Goal: Task Accomplishment & Management: Complete application form

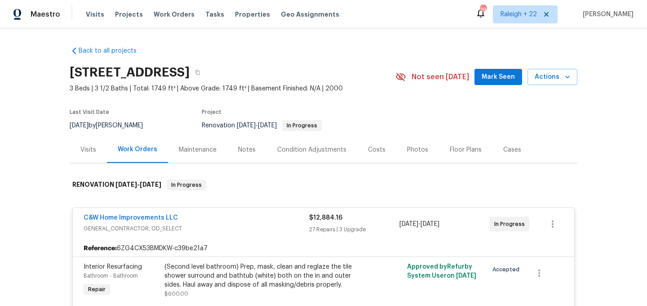
scroll to position [1648, 0]
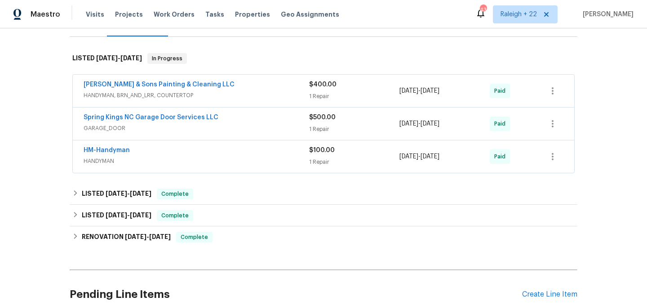
scroll to position [129, 0]
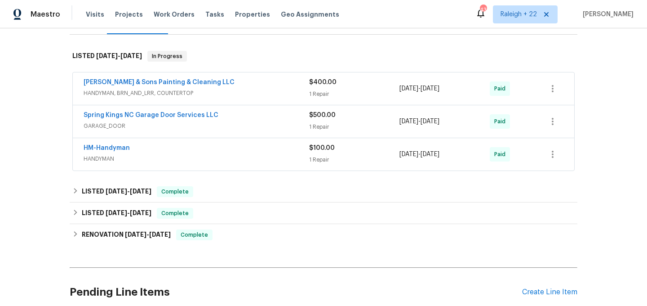
click at [160, 92] on span "HANDYMAN, BRN_AND_LRR, COUNTERTOP" at bounding box center [197, 93] width 226 height 9
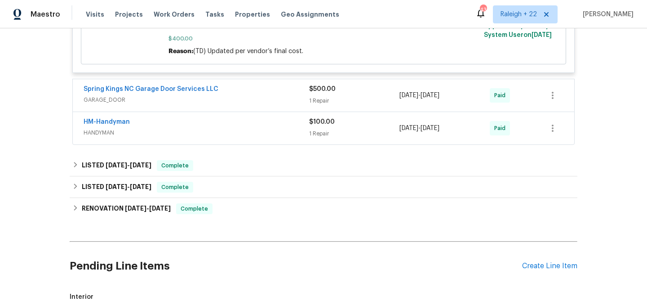
scroll to position [466, 0]
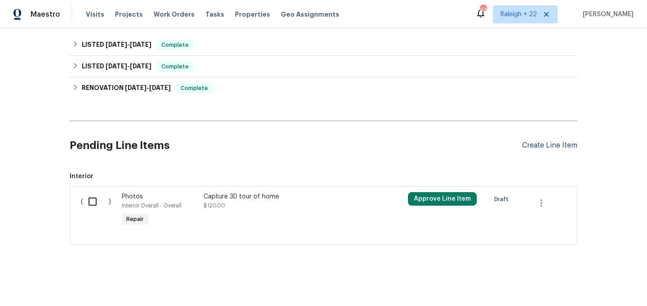
click at [550, 149] on div "Create Line Item" at bounding box center [549, 145] width 55 height 9
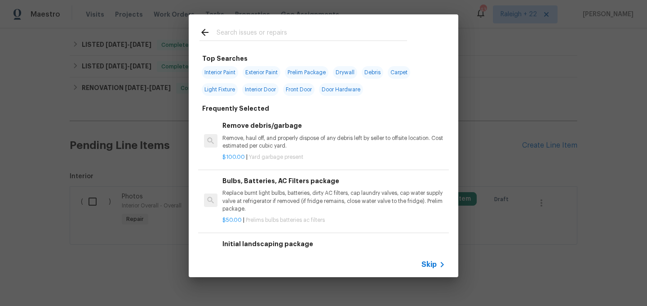
click at [444, 265] on icon at bounding box center [442, 264] width 11 height 11
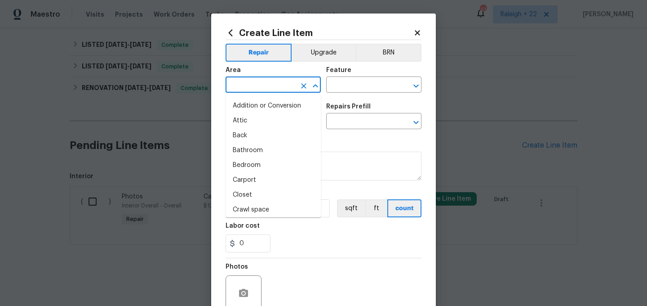
click at [290, 88] on input "text" at bounding box center [261, 86] width 70 height 14
type input "r"
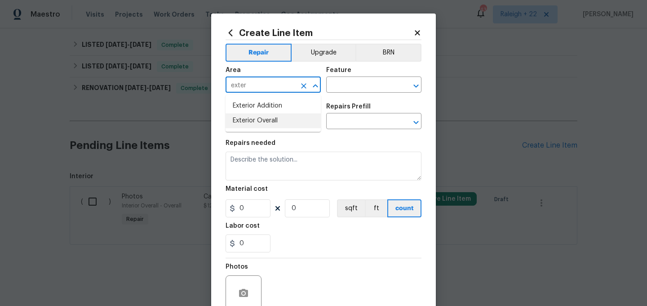
click at [278, 122] on li "Exterior Overall" at bounding box center [273, 120] width 95 height 15
type input "Exterior Overall"
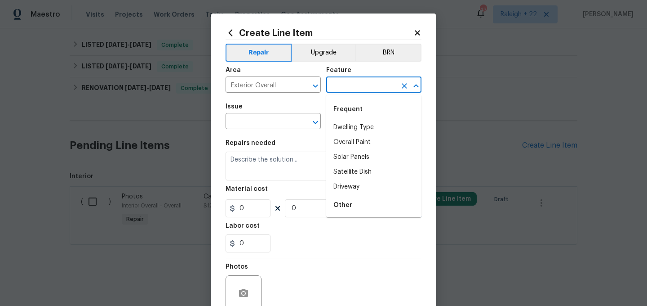
click at [358, 88] on input "text" at bounding box center [361, 86] width 70 height 14
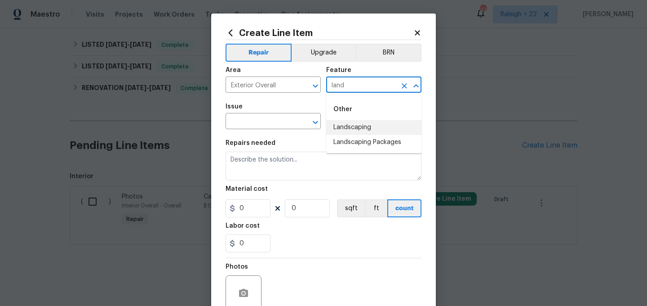
click at [354, 123] on li "Landscaping" at bounding box center [373, 127] width 95 height 15
type input "Landscaping"
click at [279, 121] on input "text" at bounding box center [261, 122] width 70 height 14
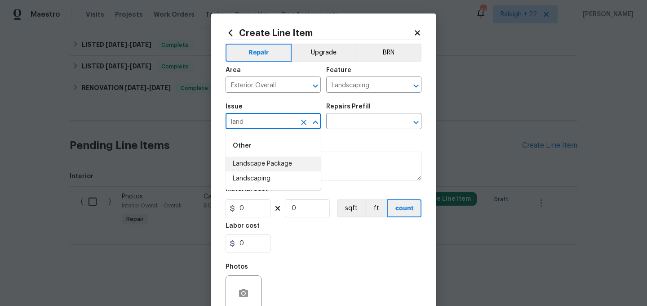
click at [277, 158] on li "Landscape Package" at bounding box center [273, 163] width 95 height 15
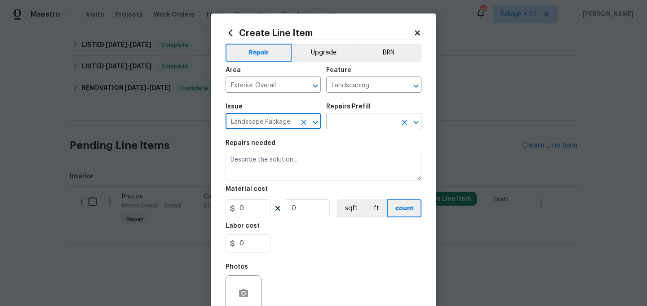
type input "Landscape Package"
click at [358, 125] on input "text" at bounding box center [361, 122] width 70 height 14
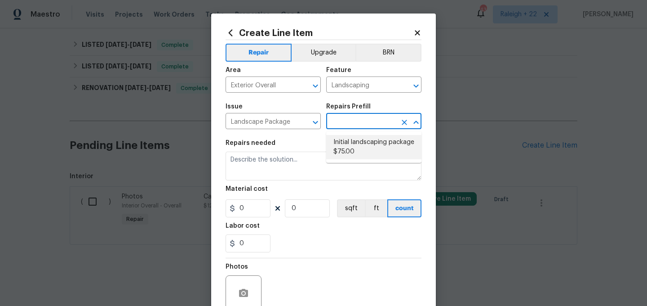
click at [357, 141] on li "Initial landscaping package $75.00" at bounding box center [373, 147] width 95 height 24
type input "Home Readiness Packages"
type input "Initial landscaping package $75.00"
type textarea "Mowing of grass up to 6" in height. Mow, edge along driveways & sidewalks, trim…"
type input "75"
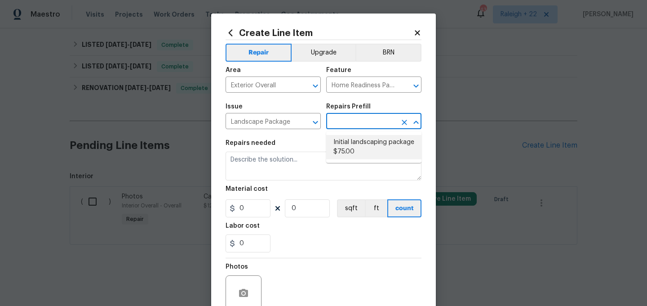
type input "1"
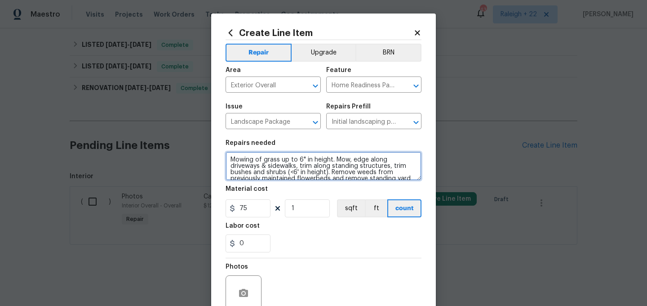
scroll to position [19, 0]
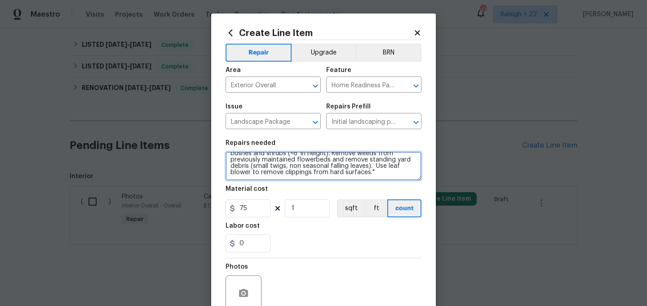
drag, startPoint x: 232, startPoint y: 159, endPoint x: 391, endPoint y: 192, distance: 162.4
click at [391, 192] on section "Repairs needed Mowing of grass up to 6" in height. Mow, edge along driveways & …" at bounding box center [324, 195] width 196 height 123
paste textarea "Landscaping, Weeds/Grass in beds and tree rings, Please remove weeds/ grass fro…"
click at [230, 158] on textarea "Landscaping, Weeds/Grass in beds and tree rings, Please remove weeds/ grass fro…" at bounding box center [324, 165] width 196 height 29
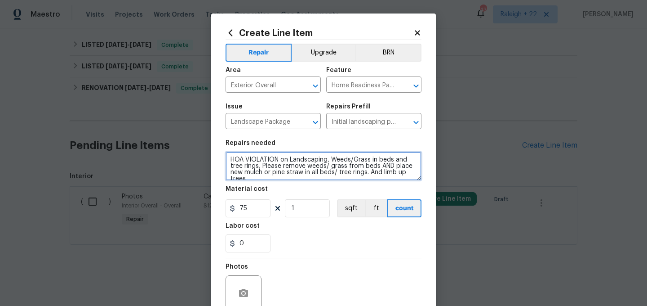
scroll to position [6, 0]
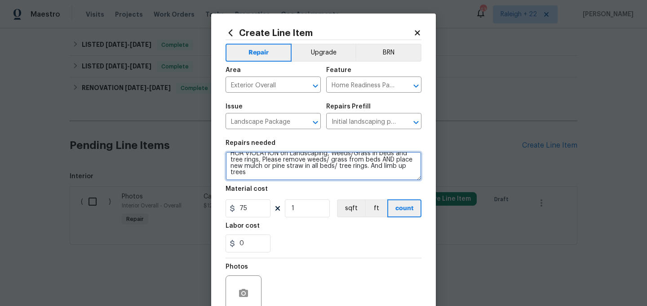
click at [255, 176] on textarea "HOA VIOLATION on Landscaping, Weeds/Grass in beds and tree rings, Please remove…" at bounding box center [324, 165] width 196 height 29
type textarea "HOA VIOLATION on Landscaping, Weeds/Grass in beds and tree rings, Please remove…"
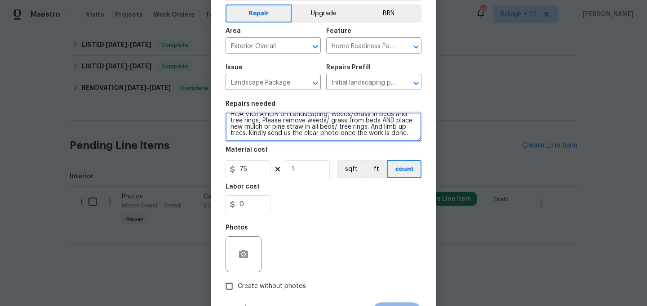
scroll to position [54, 0]
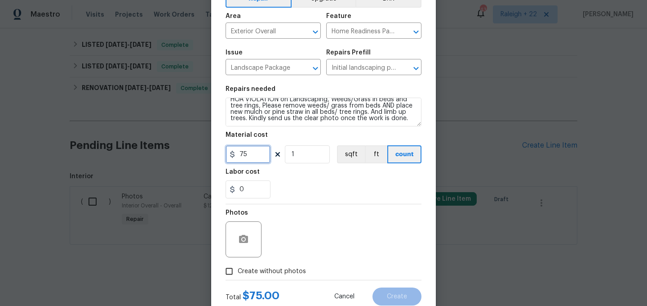
click at [251, 155] on input "75" at bounding box center [248, 154] width 45 height 18
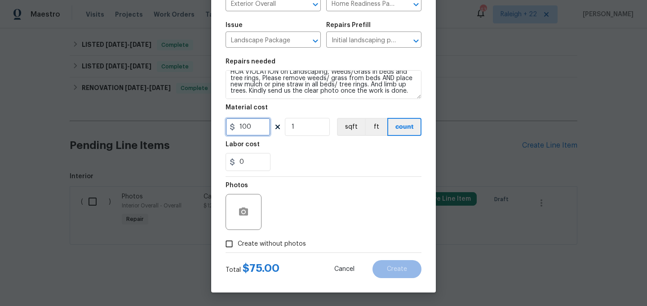
type input "100"
click at [229, 246] on input "Create without photos" at bounding box center [229, 243] width 17 height 17
checkbox input "true"
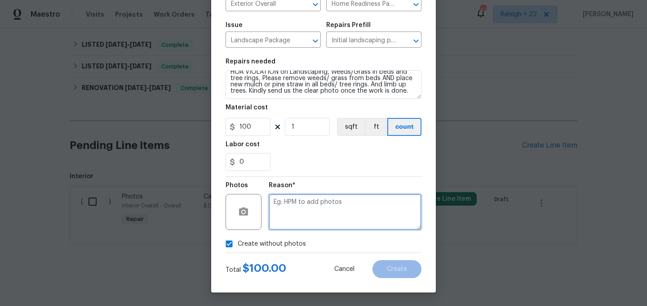
click at [295, 219] on textarea at bounding box center [345, 212] width 153 height 36
type textarea "NA"
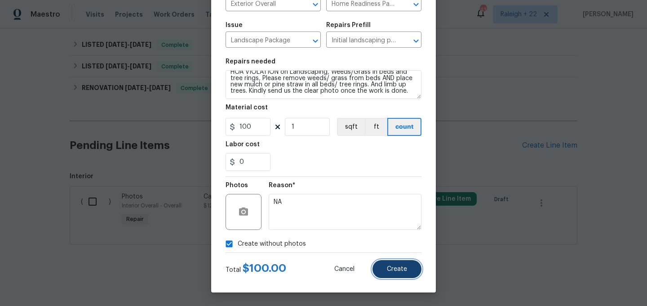
click at [394, 269] on span "Create" at bounding box center [397, 269] width 20 height 7
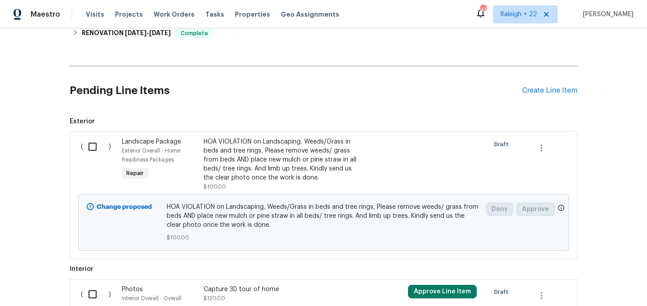
scroll to position [515, 0]
